Goal: Transaction & Acquisition: Purchase product/service

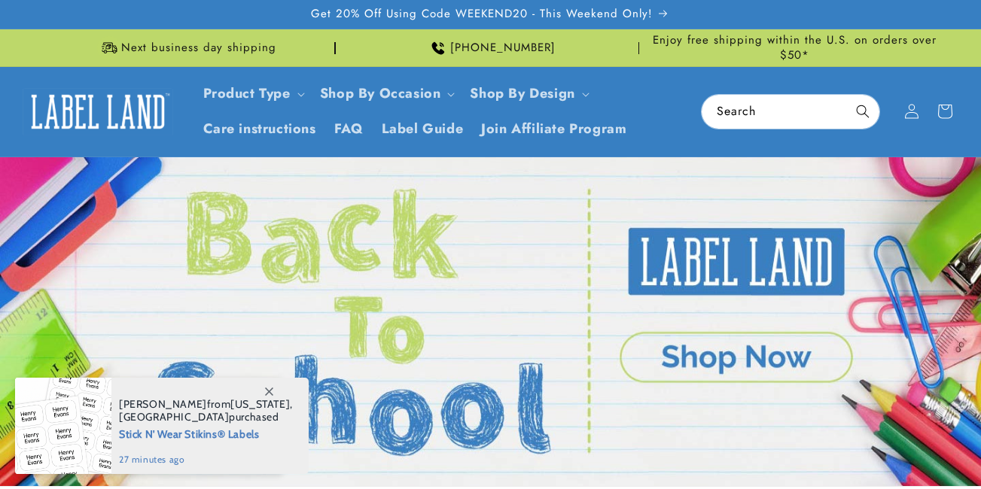
click at [748, 108] on input "Search" at bounding box center [791, 112] width 178 height 34
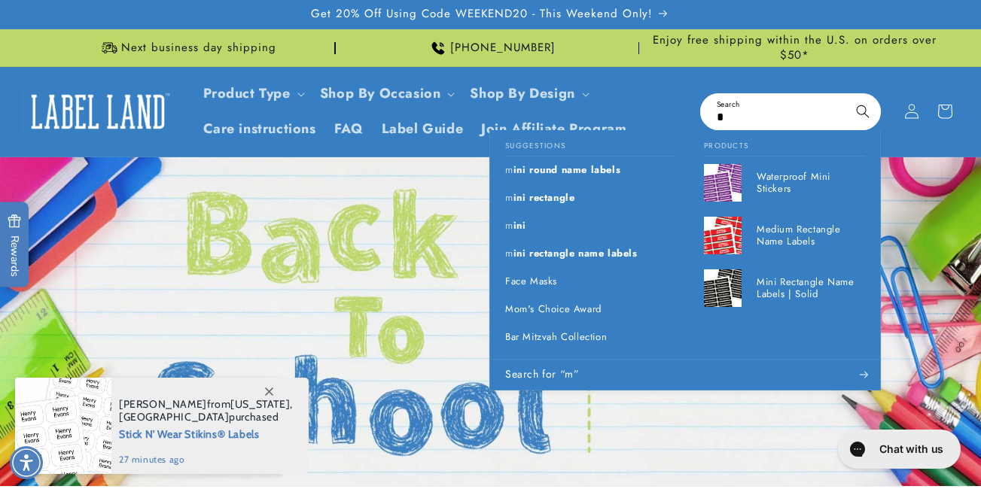
click at [749, 114] on input "*" at bounding box center [791, 112] width 178 height 34
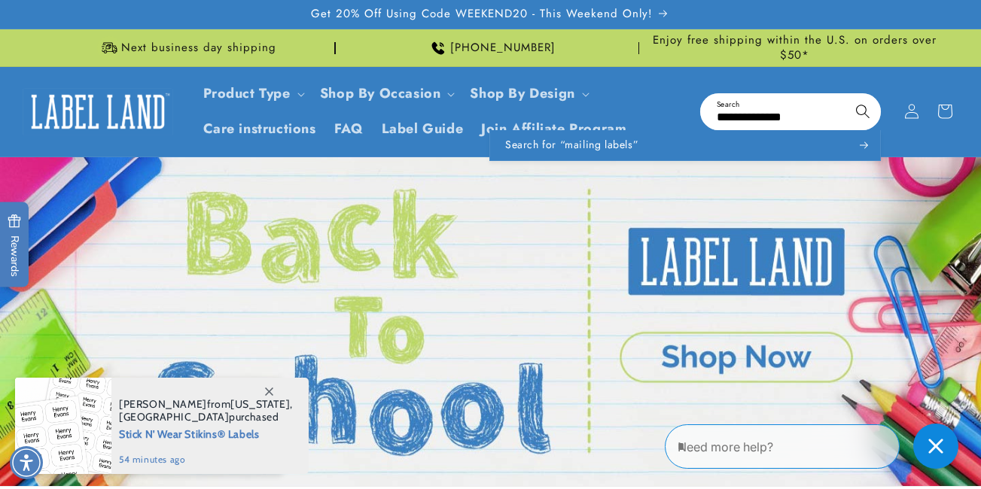
type input "**********"
click at [861, 111] on icon "Search" at bounding box center [862, 111] width 14 height 14
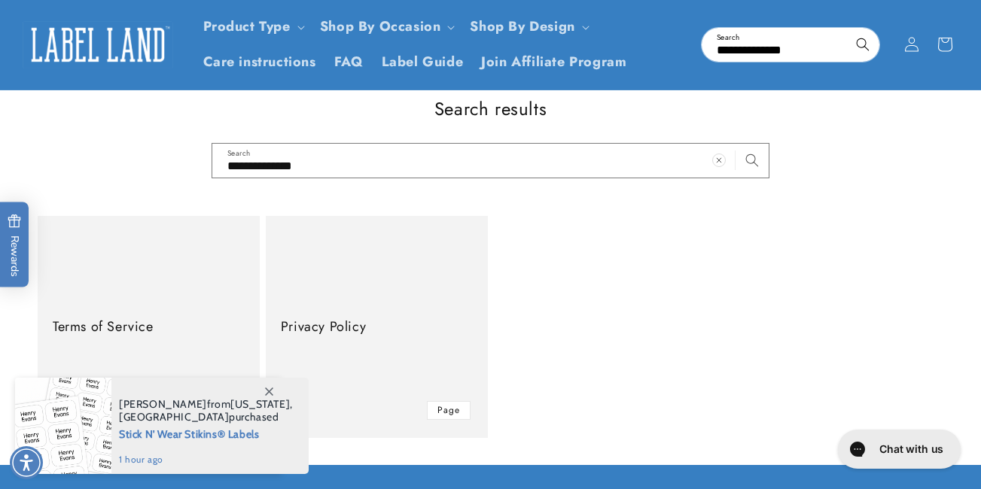
scroll to position [75, 0]
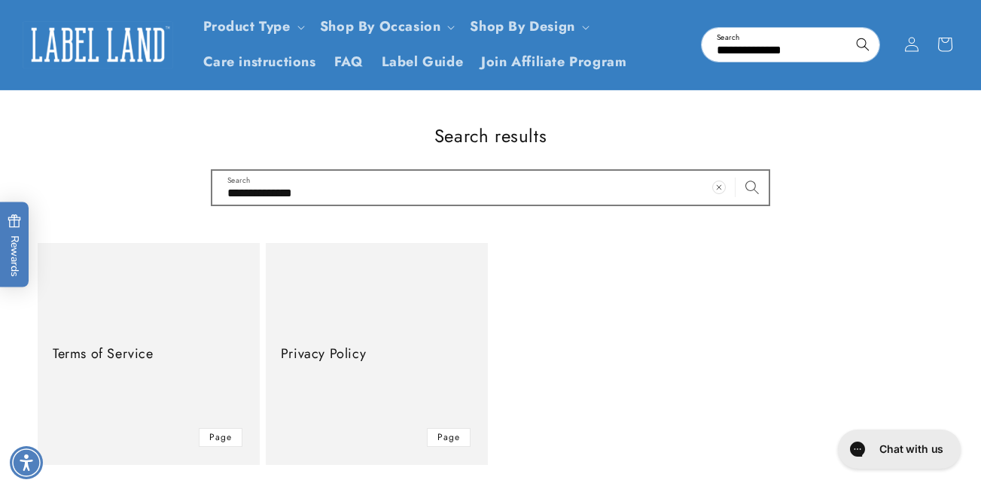
click at [751, 180] on icon "Search" at bounding box center [752, 187] width 14 height 14
